Goal: Find specific page/section: Find specific page/section

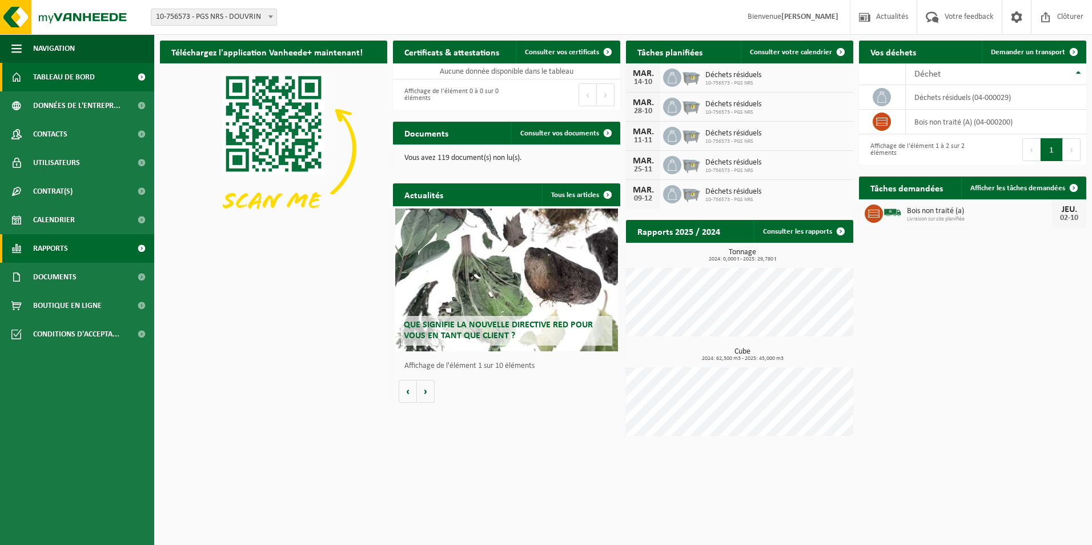
click at [100, 253] on link "Rapports" at bounding box center [77, 248] width 154 height 29
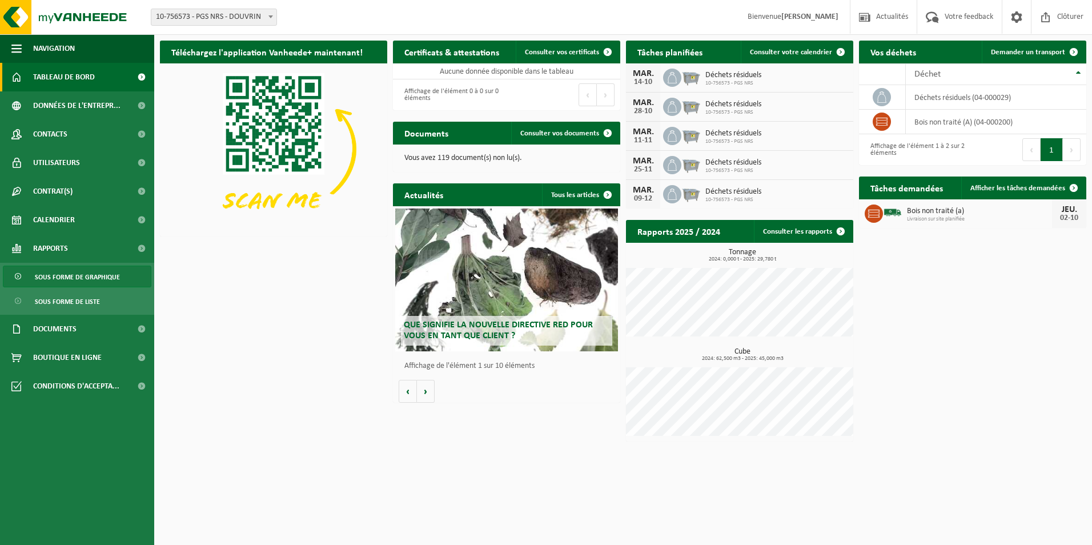
click at [99, 279] on span "Sous forme de graphique" at bounding box center [77, 277] width 85 height 22
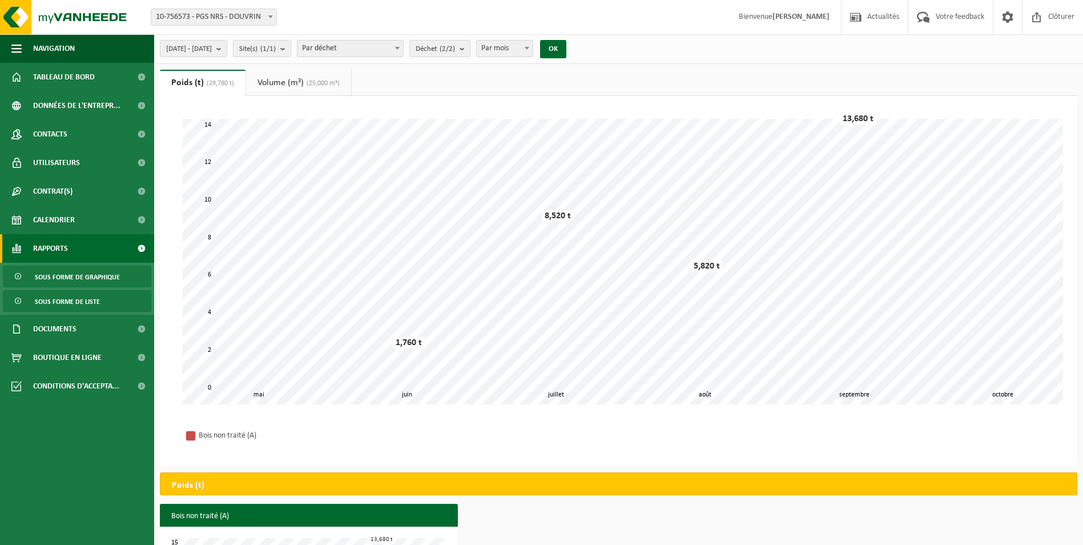
click at [80, 301] on span "Sous forme de liste" at bounding box center [67, 302] width 65 height 22
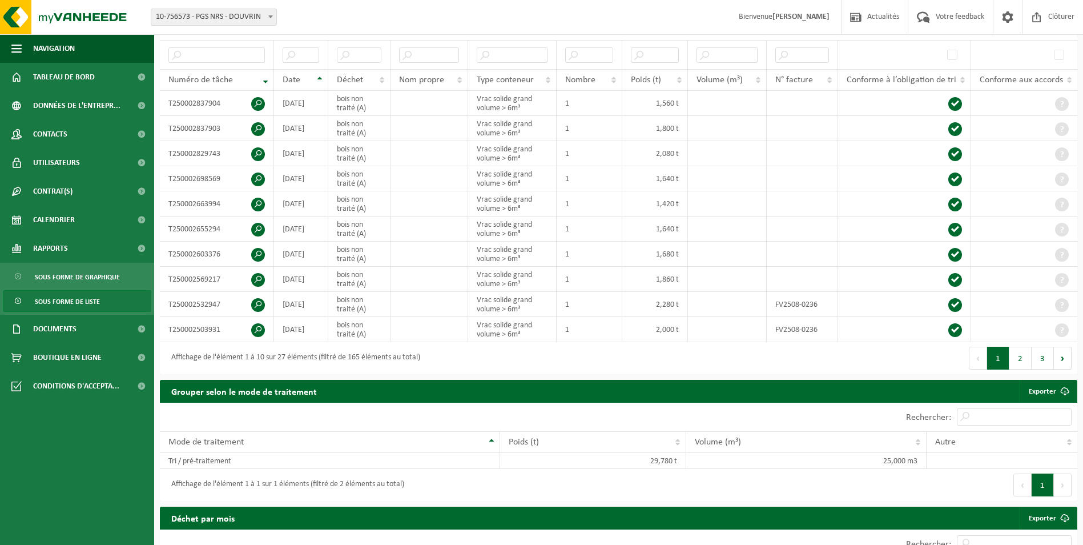
scroll to position [228, 0]
